Goal: Find specific page/section: Find specific page/section

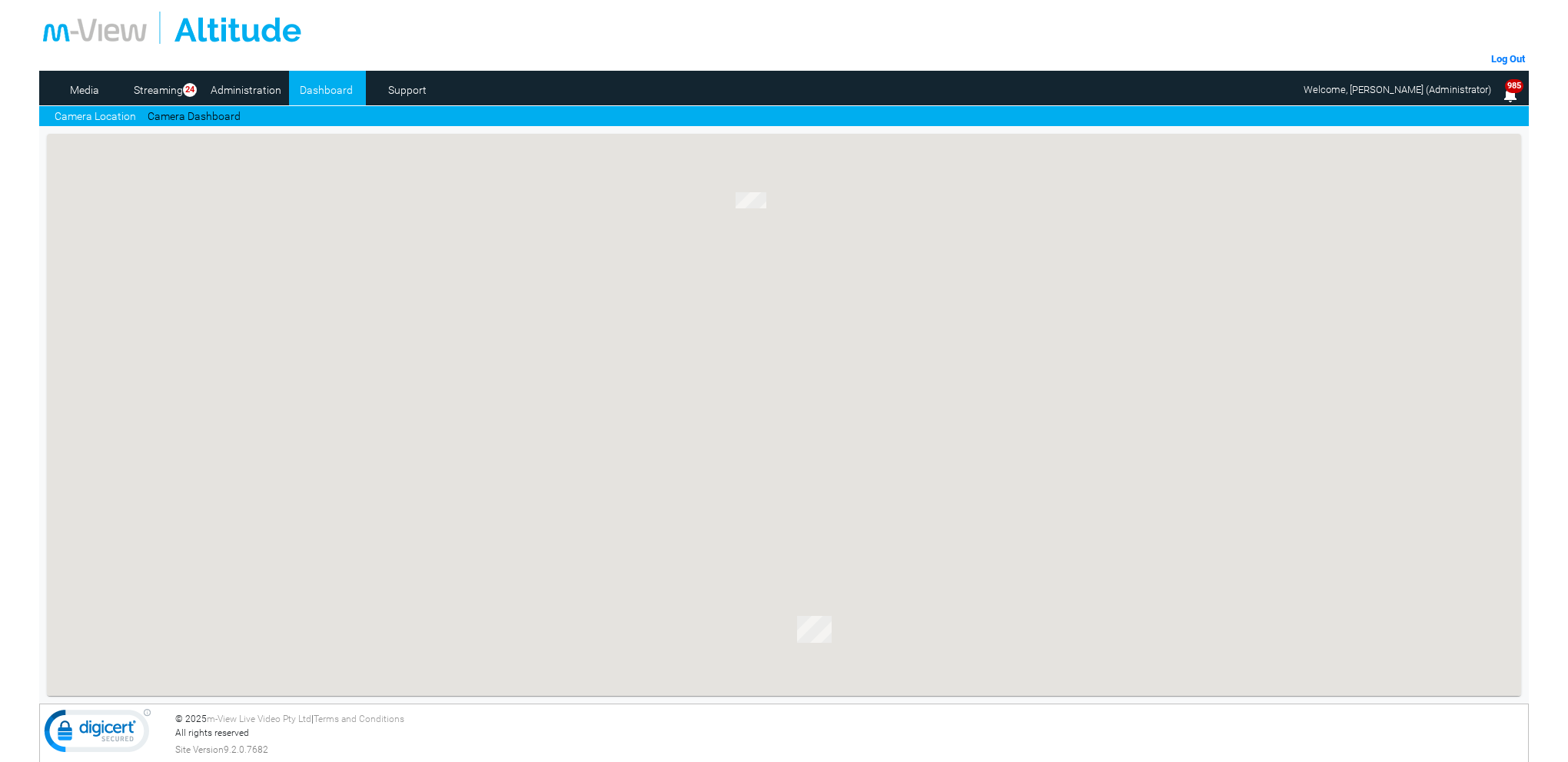
click at [191, 116] on link "Camera Dashboard" at bounding box center [194, 117] width 93 height 16
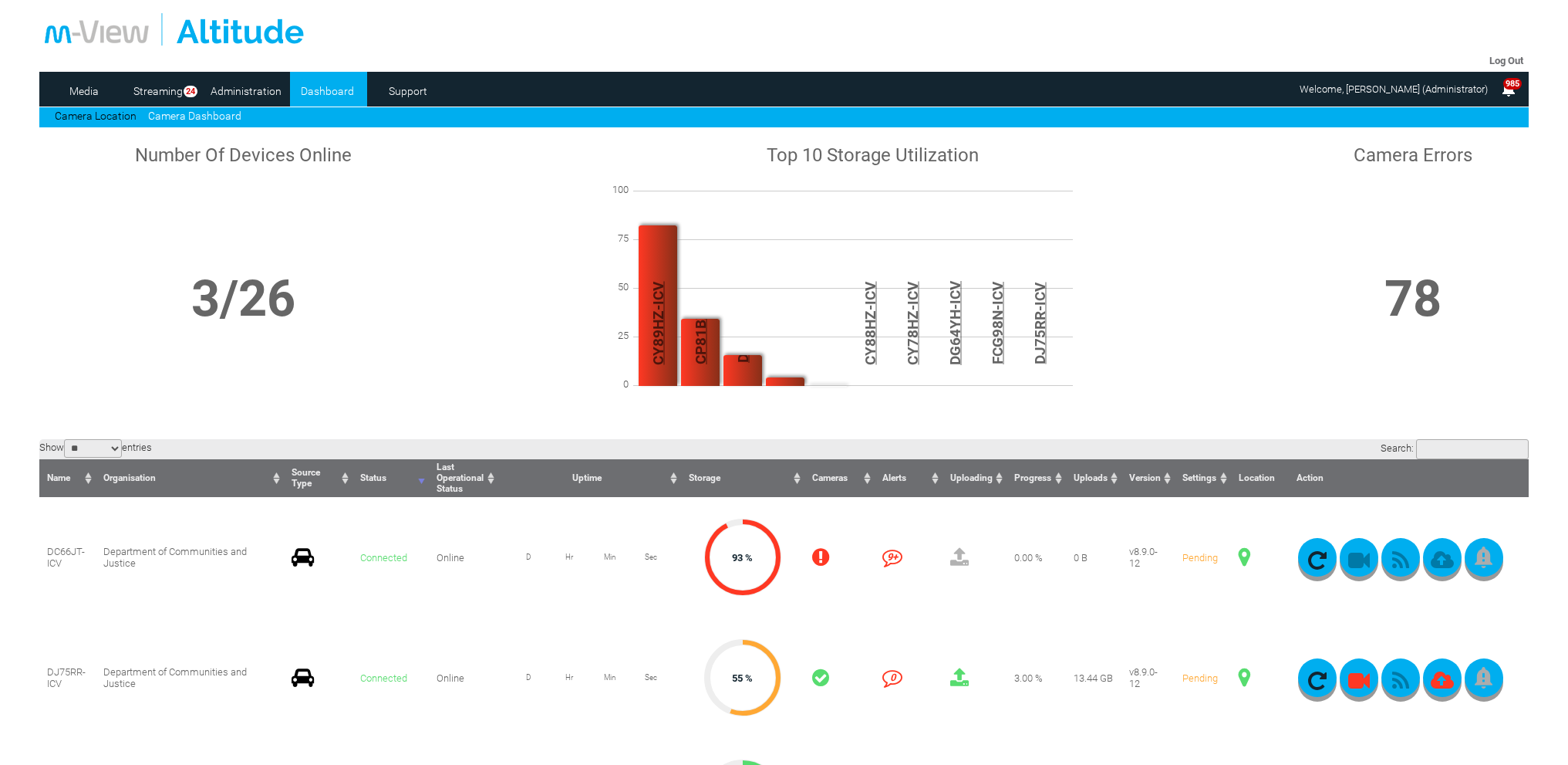
scroll to position [231, 0]
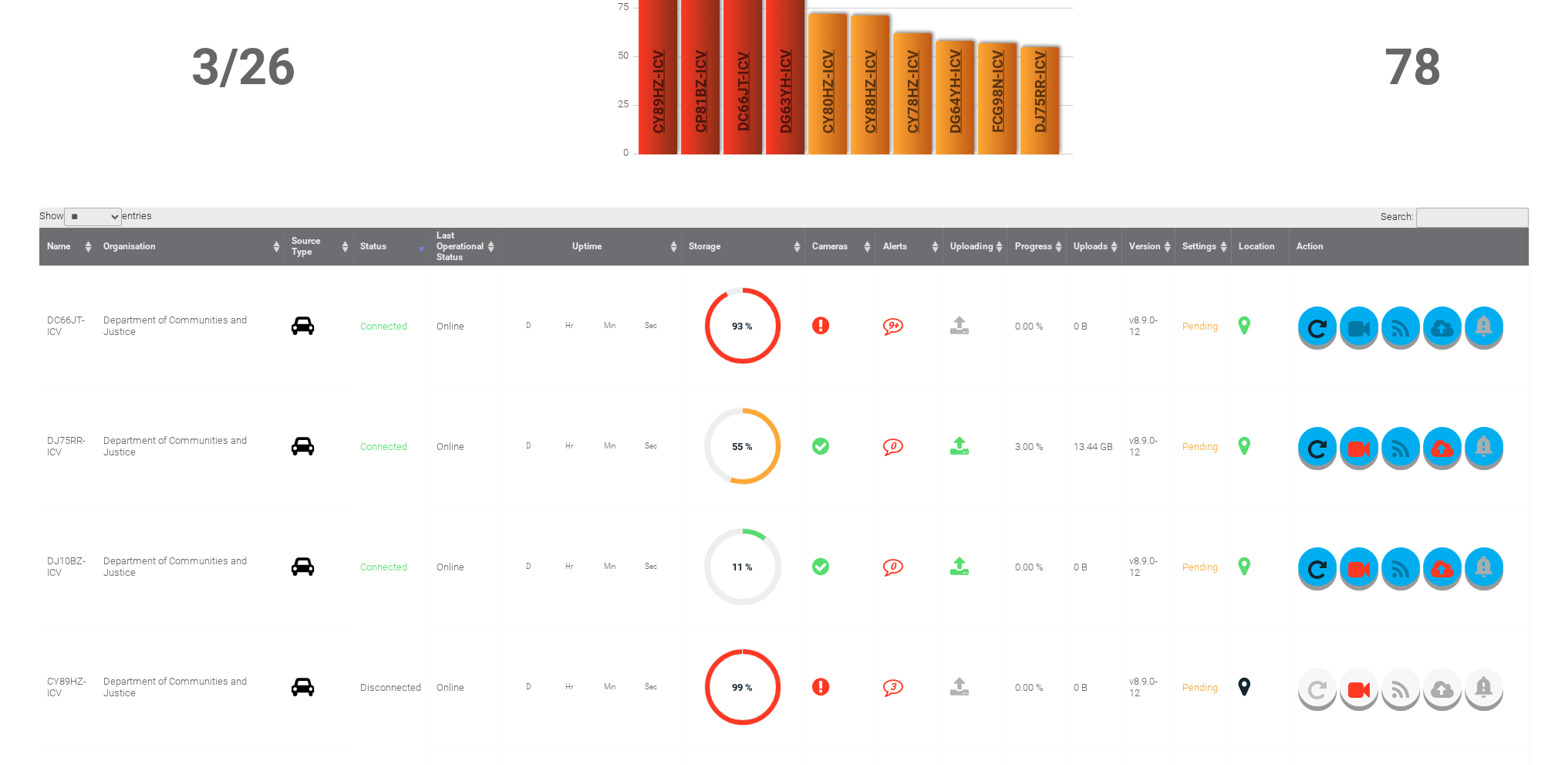
click at [1247, 446] on span at bounding box center [1245, 445] width 12 height 20
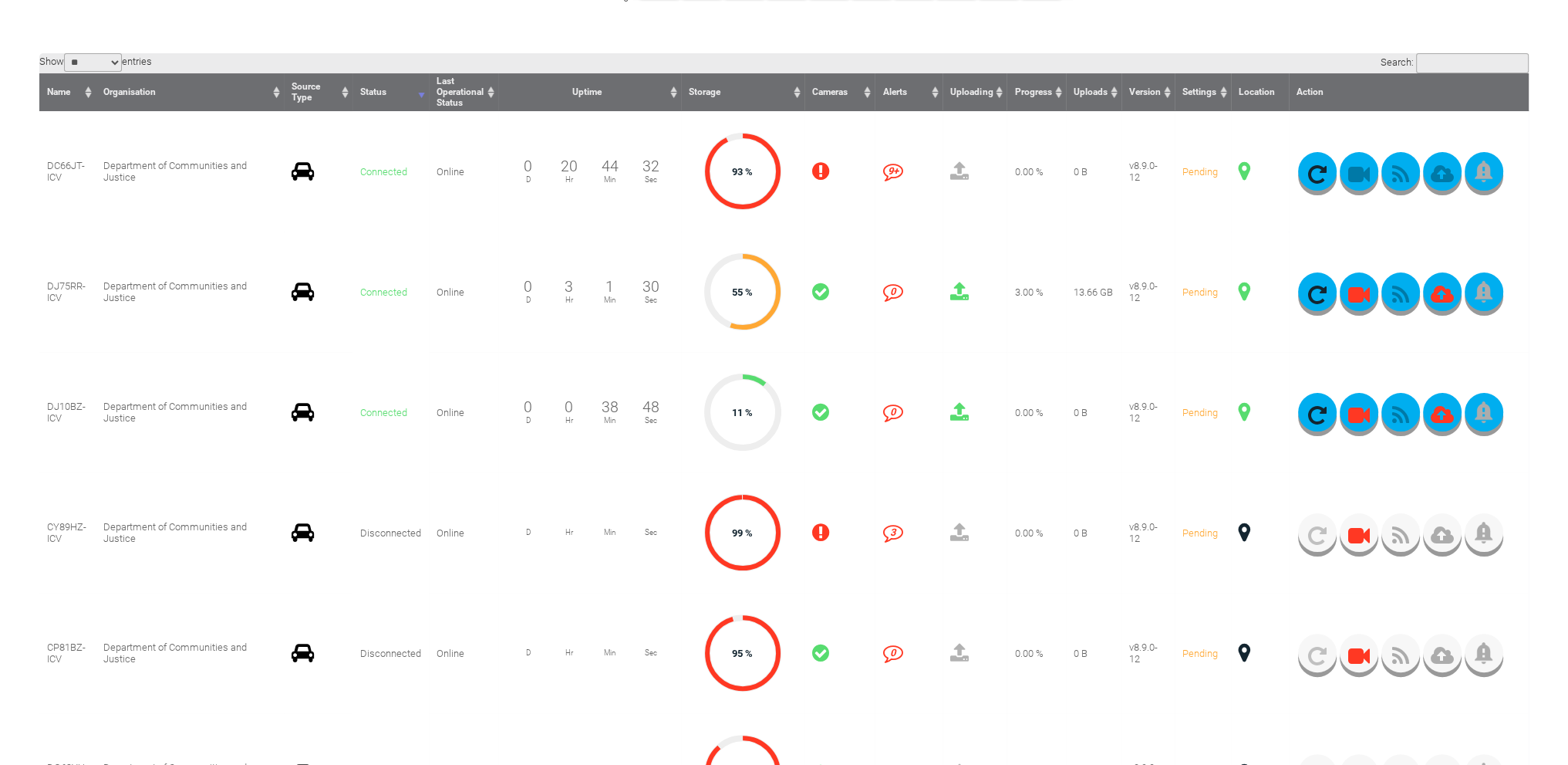
scroll to position [0, 0]
